Goal: Find specific page/section: Find specific page/section

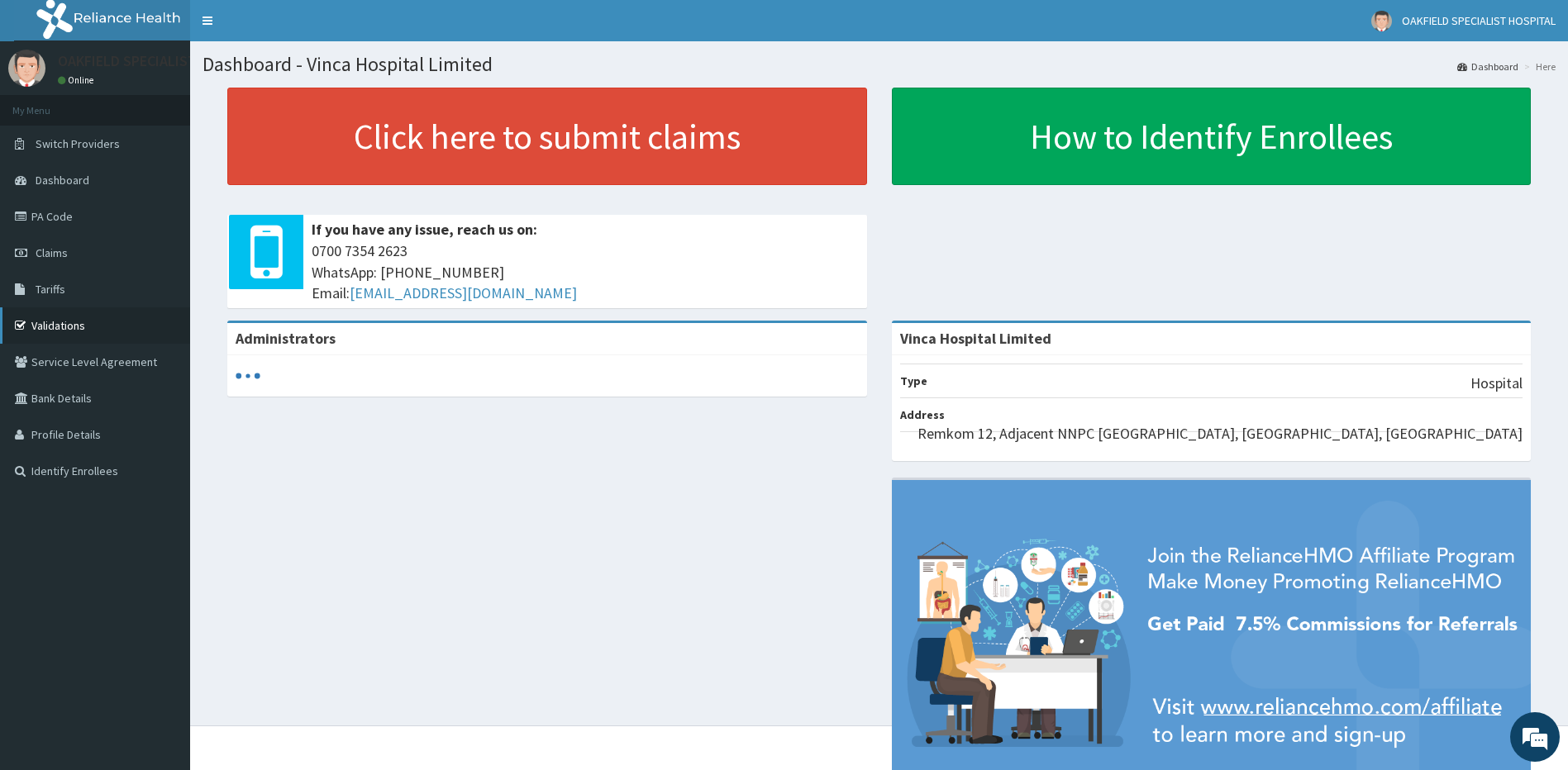
click at [72, 316] on link "Validations" at bounding box center [94, 326] width 190 height 36
click at [42, 326] on link "Validations" at bounding box center [94, 326] width 190 height 36
